Goal: Task Accomplishment & Management: Manage account settings

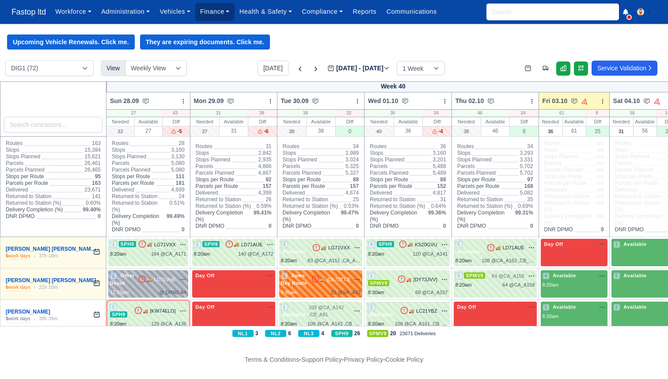
click at [228, 10] on link "Finance" at bounding box center [214, 11] width 39 height 17
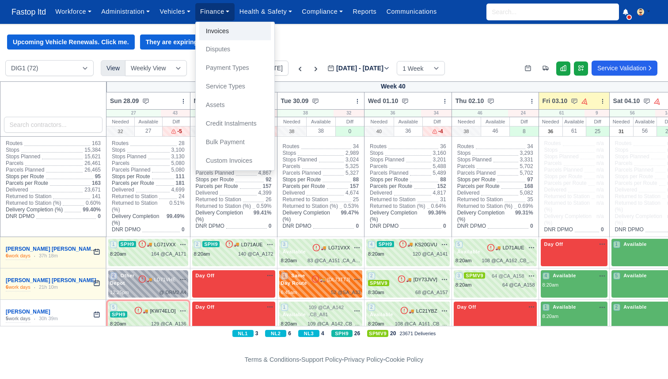
click at [229, 32] on link "Invoices" at bounding box center [235, 31] width 72 height 19
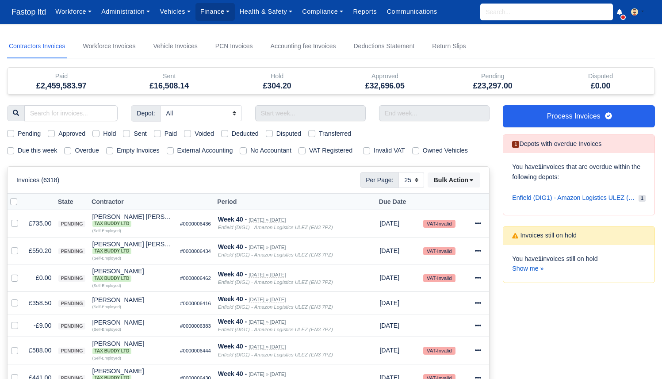
select select "25"
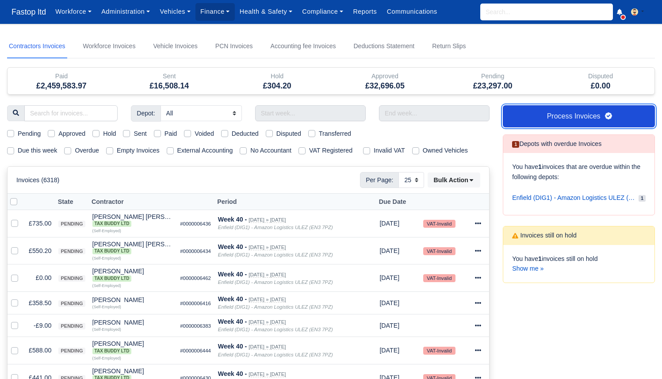
click at [508, 110] on link "Process Invoices" at bounding box center [579, 116] width 152 height 22
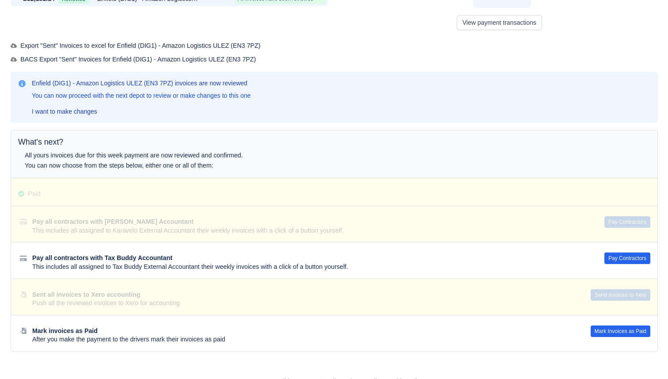
scroll to position [96, 0]
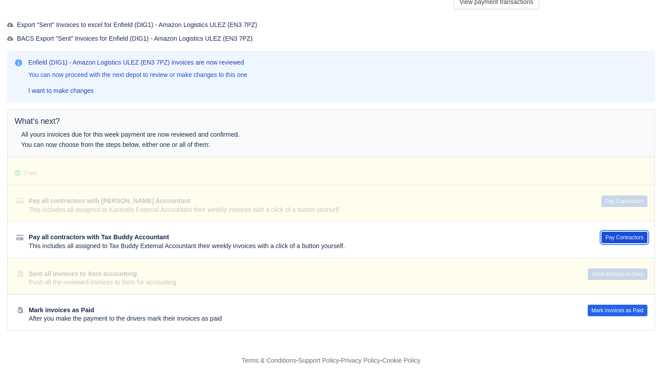
click at [624, 236] on button "Pay Contractors" at bounding box center [624, 237] width 46 height 11
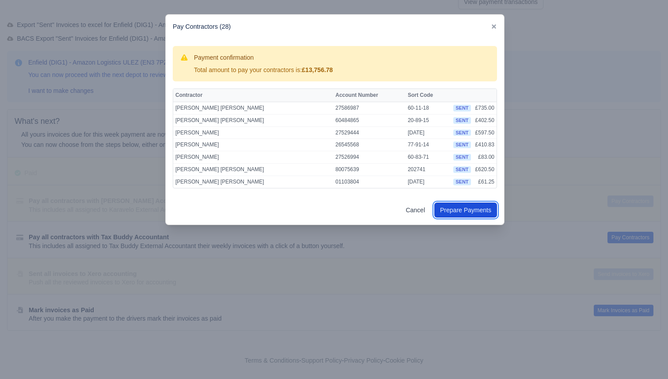
click at [479, 211] on button "Prepare Payments" at bounding box center [465, 209] width 63 height 15
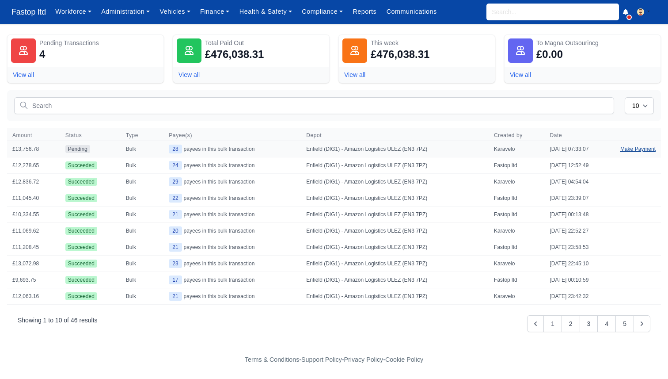
click at [640, 149] on link "Make Payment" at bounding box center [638, 149] width 46 height 16
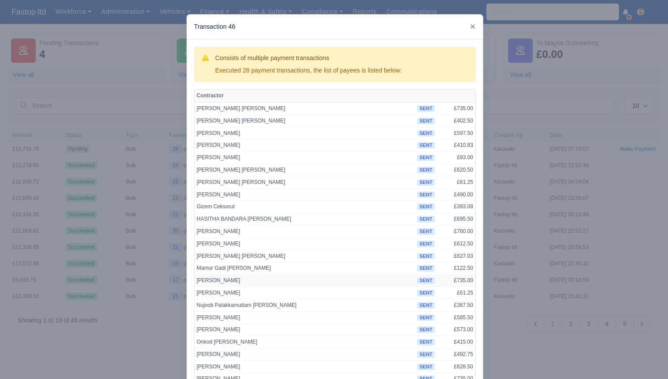
scroll to position [137, 0]
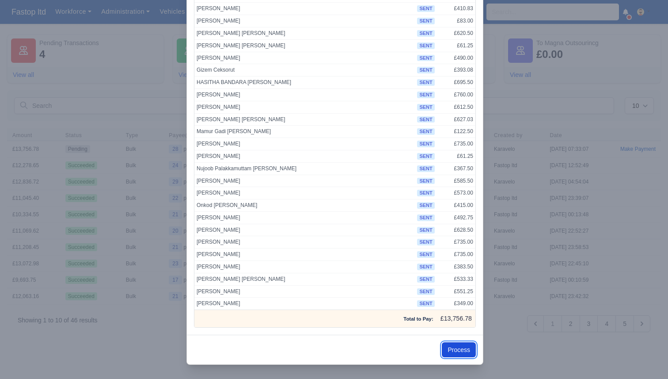
click at [450, 347] on button "Process" at bounding box center [459, 349] width 34 height 15
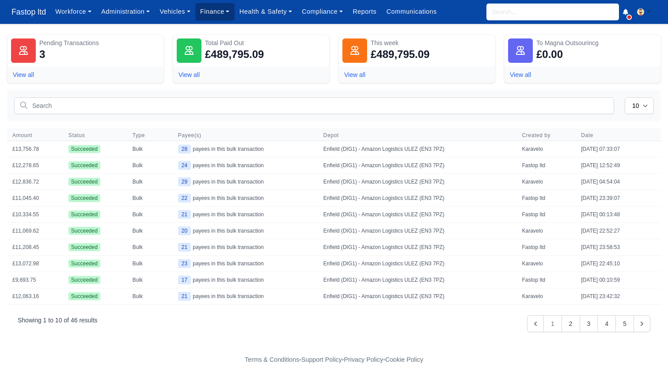
click at [228, 11] on link "Finance" at bounding box center [214, 11] width 39 height 17
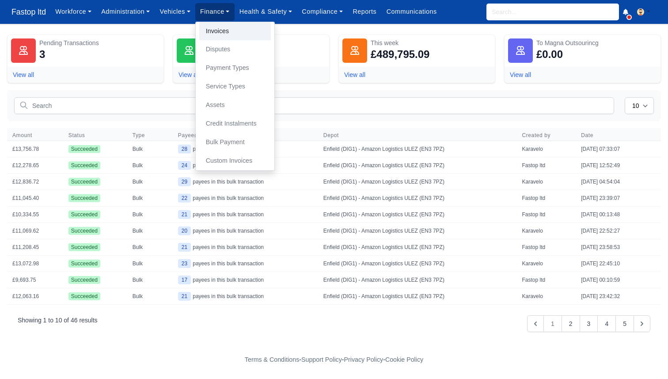
click at [228, 30] on link "Invoices" at bounding box center [235, 31] width 72 height 19
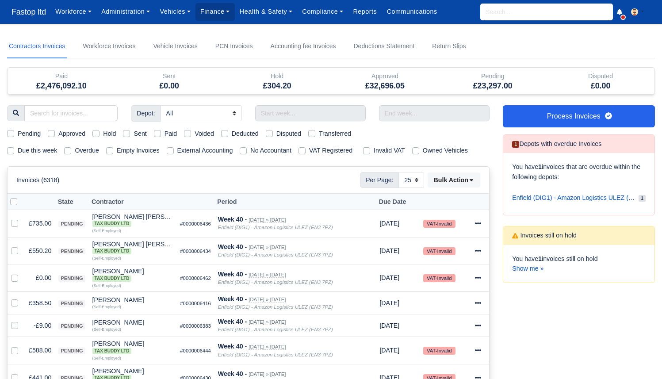
select select "25"
click at [45, 152] on label "Due this week" at bounding box center [37, 150] width 39 height 10
click at [14, 152] on input "Due this week" at bounding box center [10, 148] width 7 height 7
checkbox input "true"
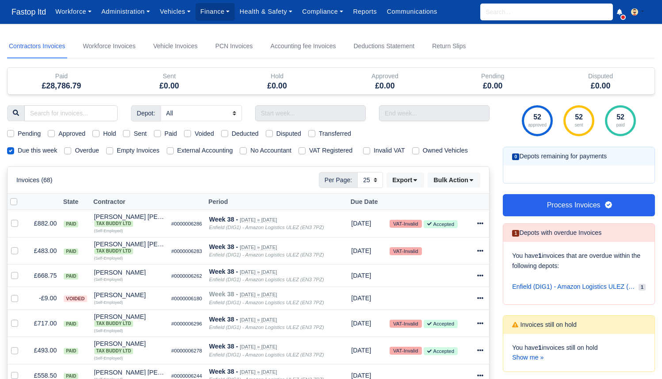
click at [141, 132] on label "Sent" at bounding box center [139, 134] width 13 height 10
click at [130, 132] on input "Sent" at bounding box center [126, 132] width 7 height 7
checkbox input "true"
